Goal: Information Seeking & Learning: Learn about a topic

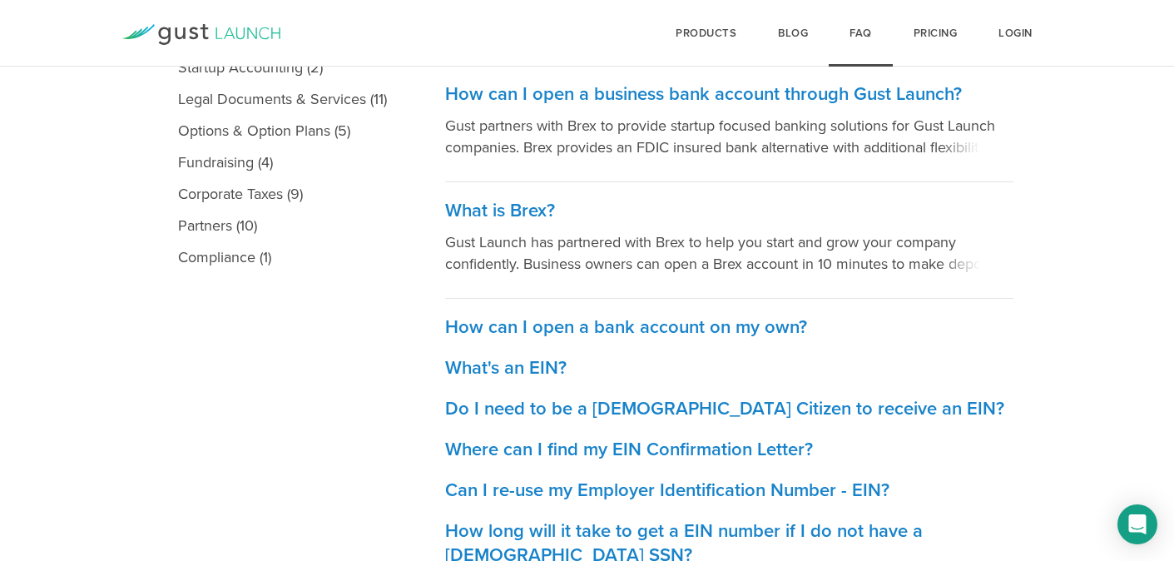
scroll to position [474, 0]
click at [619, 92] on h3 "How can I open a business bank account through Gust Launch?" at bounding box center [729, 94] width 568 height 24
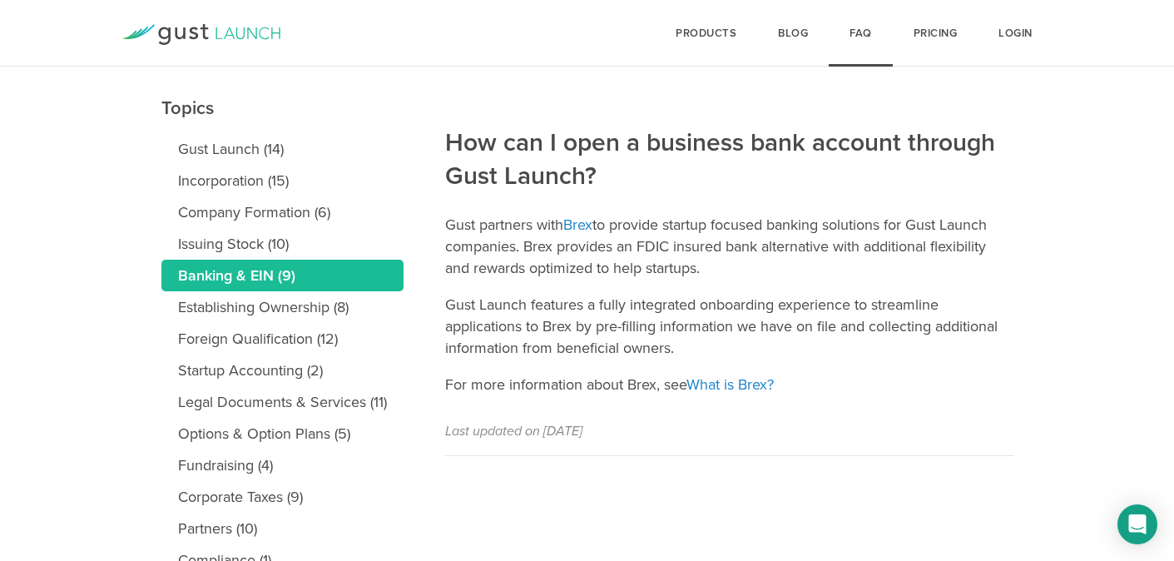
scroll to position [236, 0]
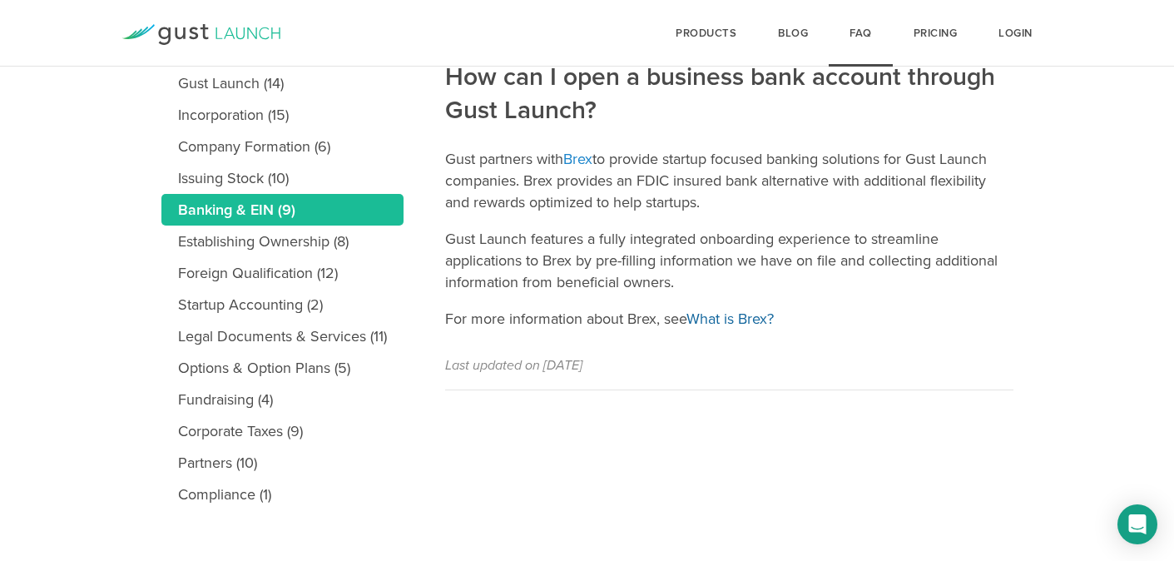
click at [710, 318] on link "What is Brex?" at bounding box center [730, 319] width 87 height 18
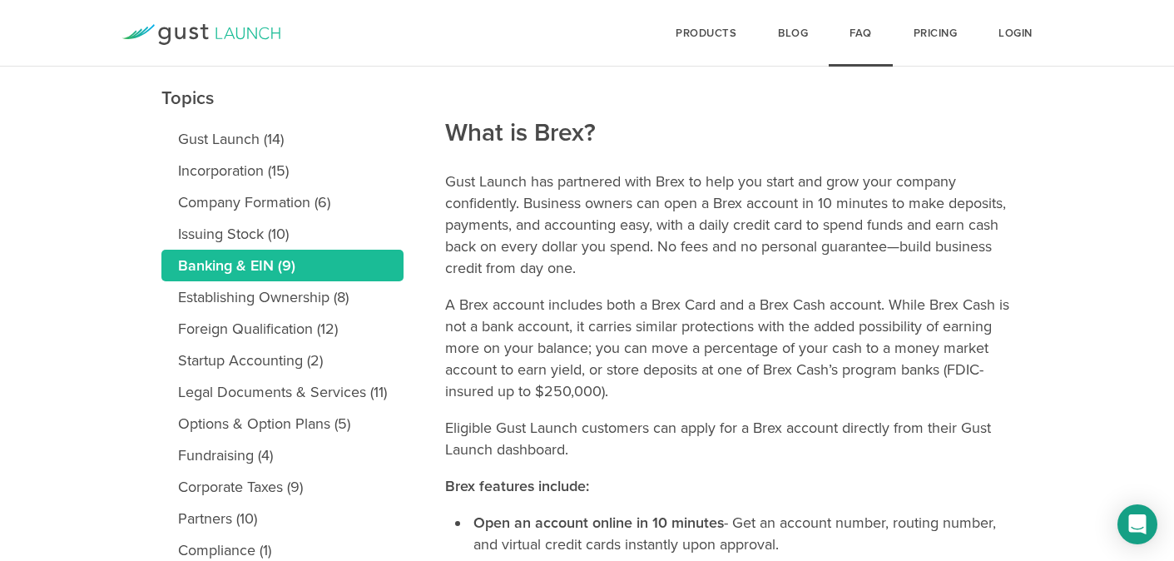
scroll to position [186, 0]
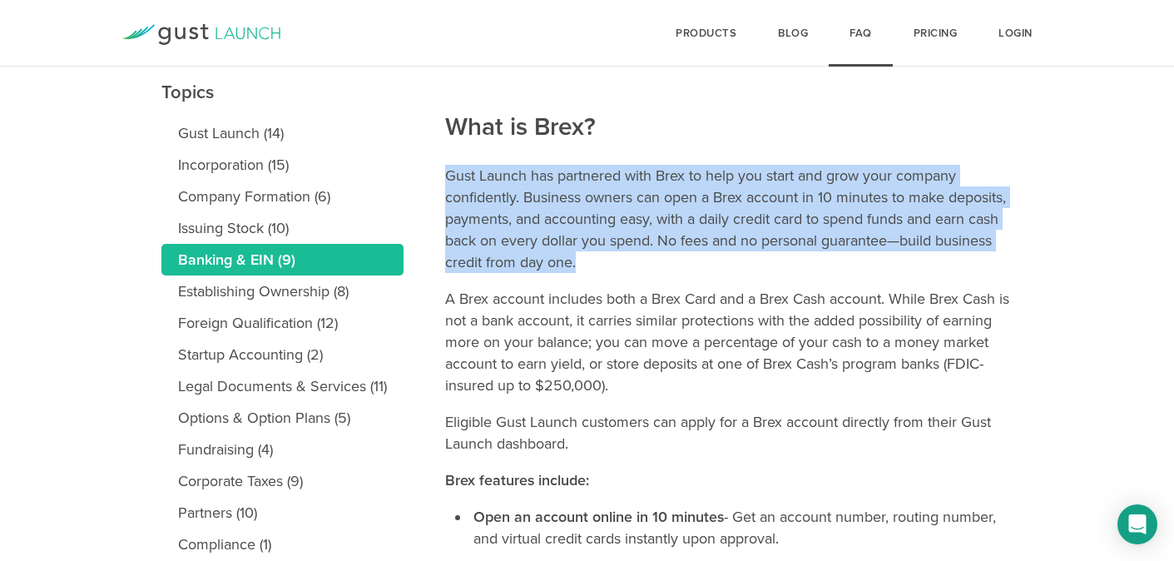
drag, startPoint x: 447, startPoint y: 176, endPoint x: 635, endPoint y: 252, distance: 202.8
click at [635, 252] on p "Gust Launch has partnered with Brex to help you start and grow your company con…" at bounding box center [729, 219] width 568 height 108
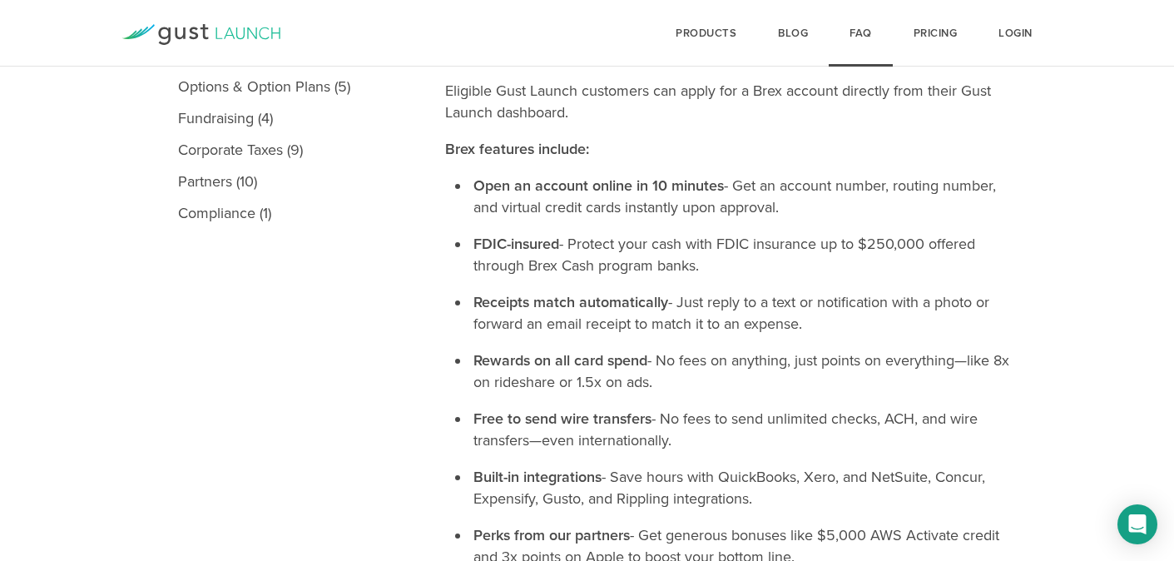
scroll to position [518, 0]
drag, startPoint x: 791, startPoint y: 206, endPoint x: 464, endPoint y: 182, distance: 327.9
drag, startPoint x: 729, startPoint y: 266, endPoint x: 470, endPoint y: 240, distance: 260.2
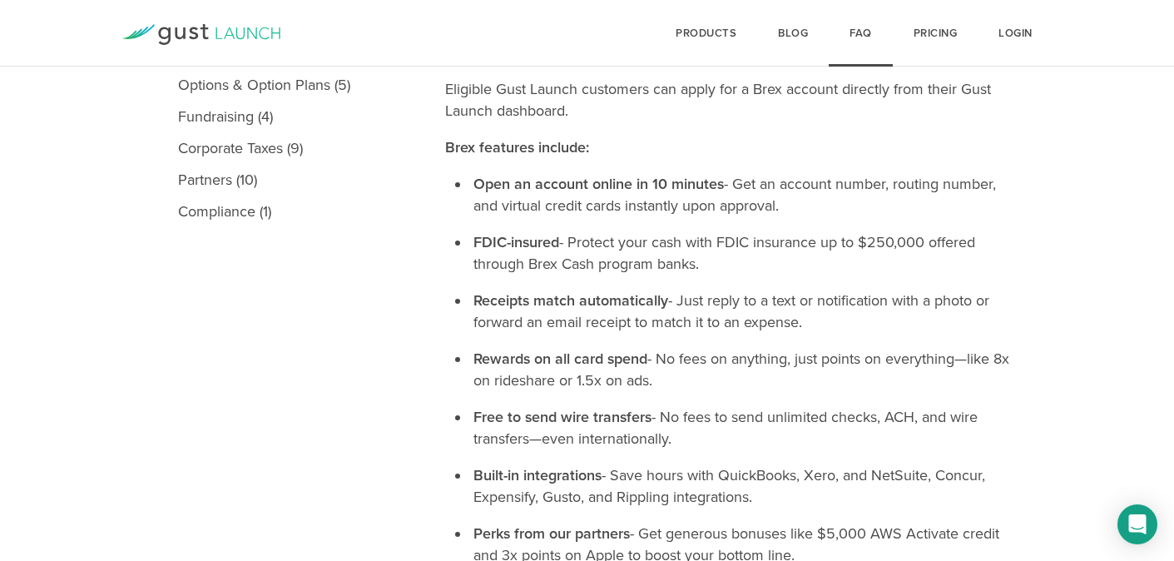
click at [470, 240] on li "FDIC-insured - Protect your cash with FDIC insurance up to $250,000 offered thr…" at bounding box center [741, 252] width 543 height 43
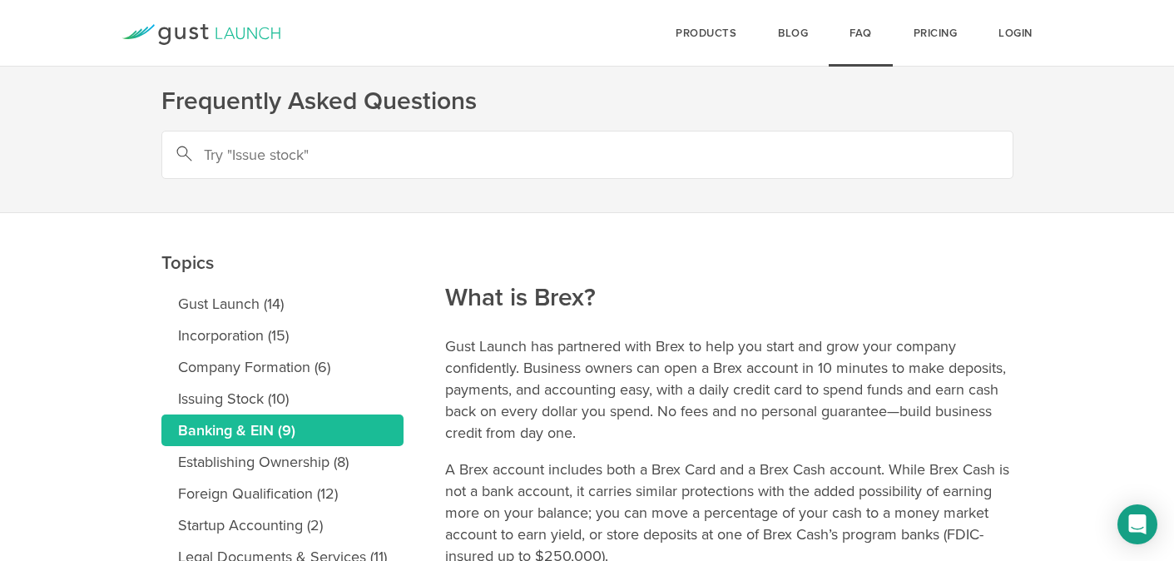
scroll to position [16, 0]
